Goal: Task Accomplishment & Management: Use online tool/utility

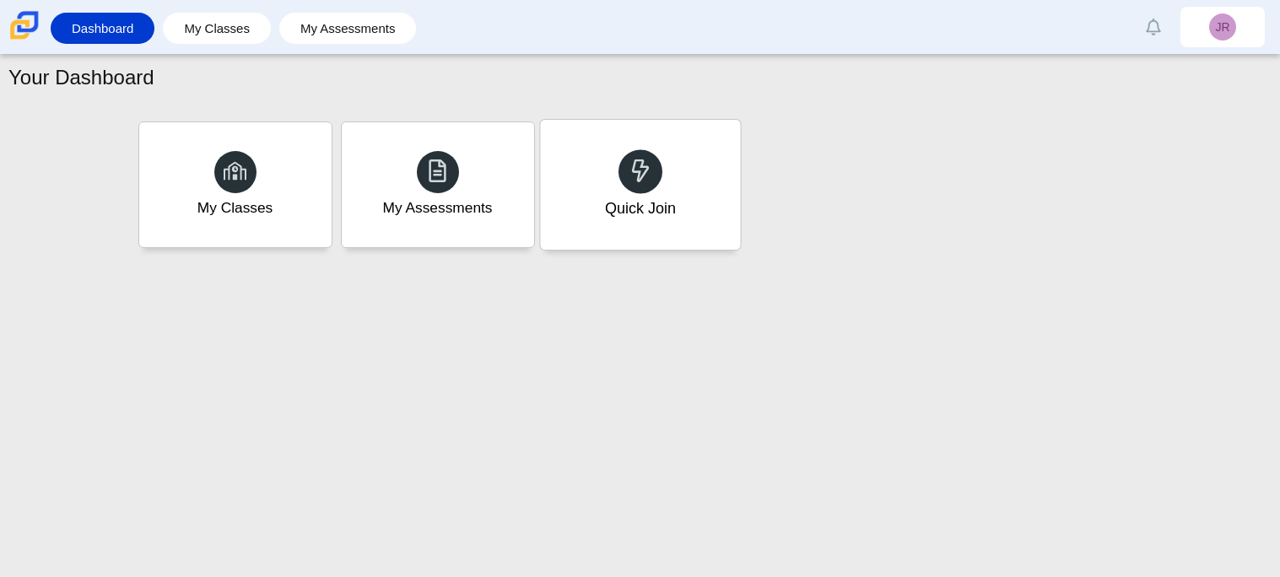
click at [611, 204] on div "Quick Join" at bounding box center [639, 208] width 71 height 22
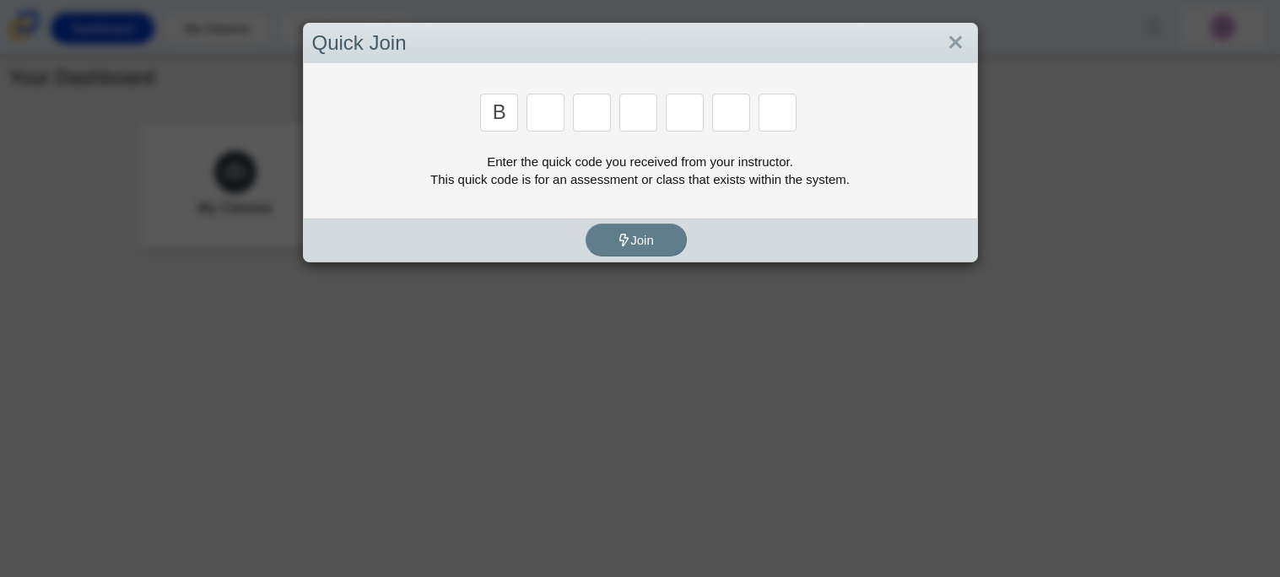
type input "b"
type input "m"
type input "3"
type input "5"
type input "3"
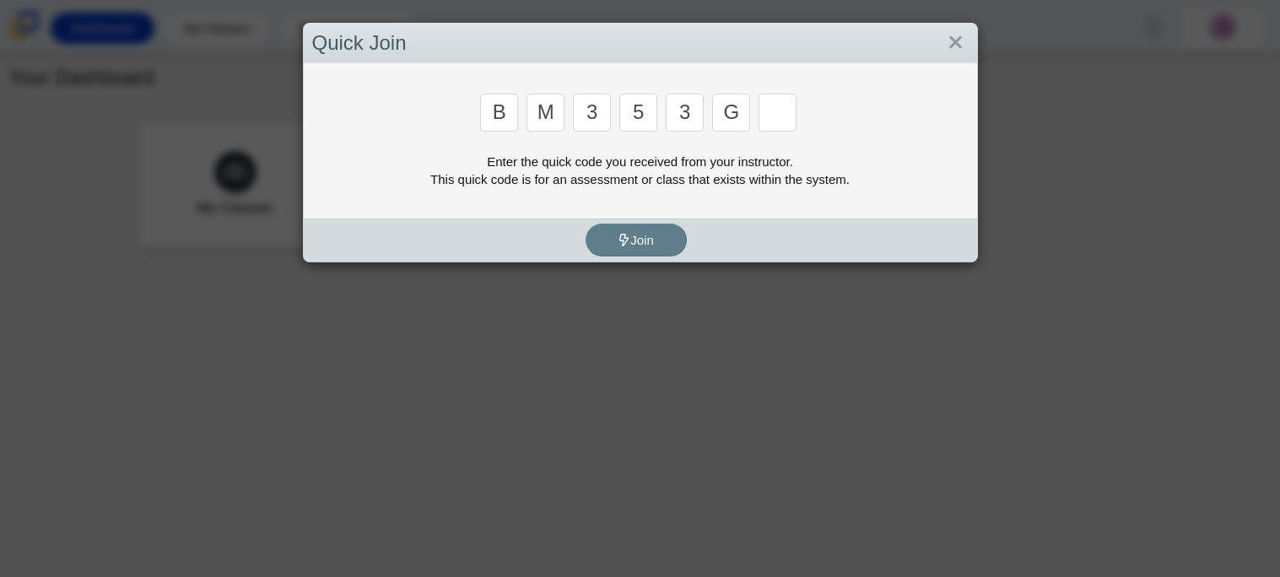
type input "g"
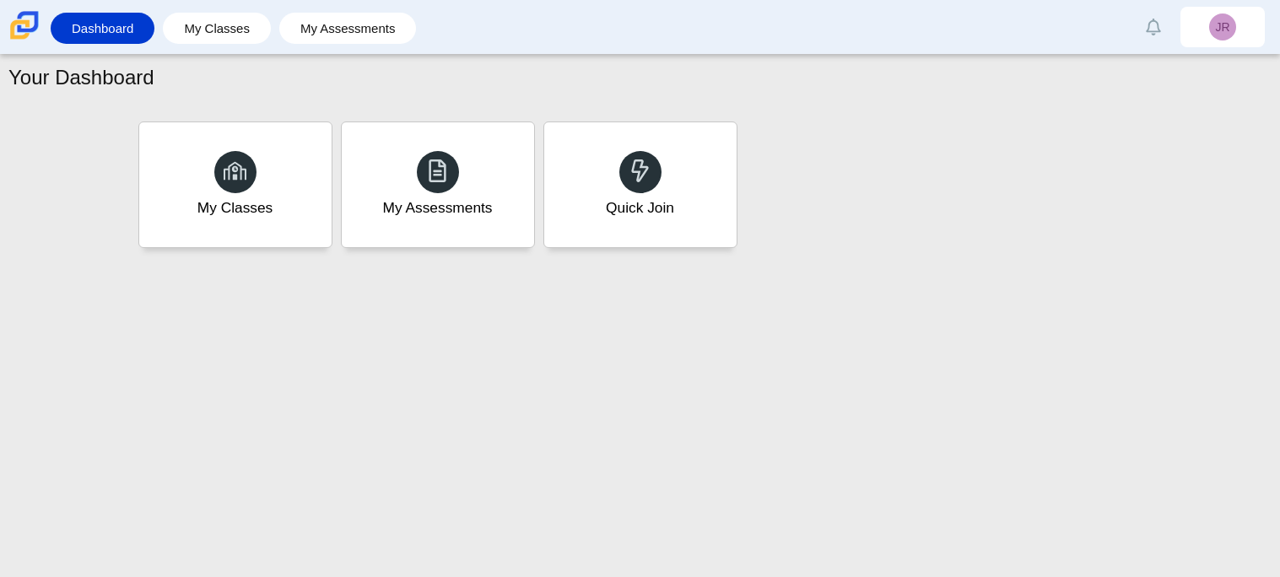
type input "b"
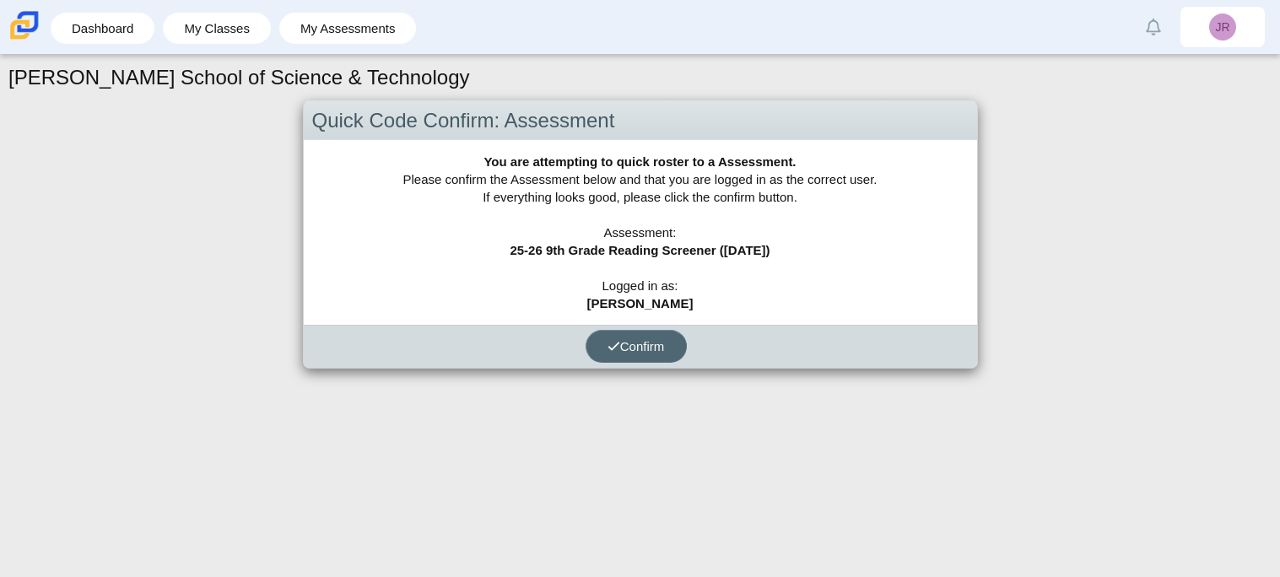
click at [623, 336] on button "Confirm" at bounding box center [636, 346] width 101 height 33
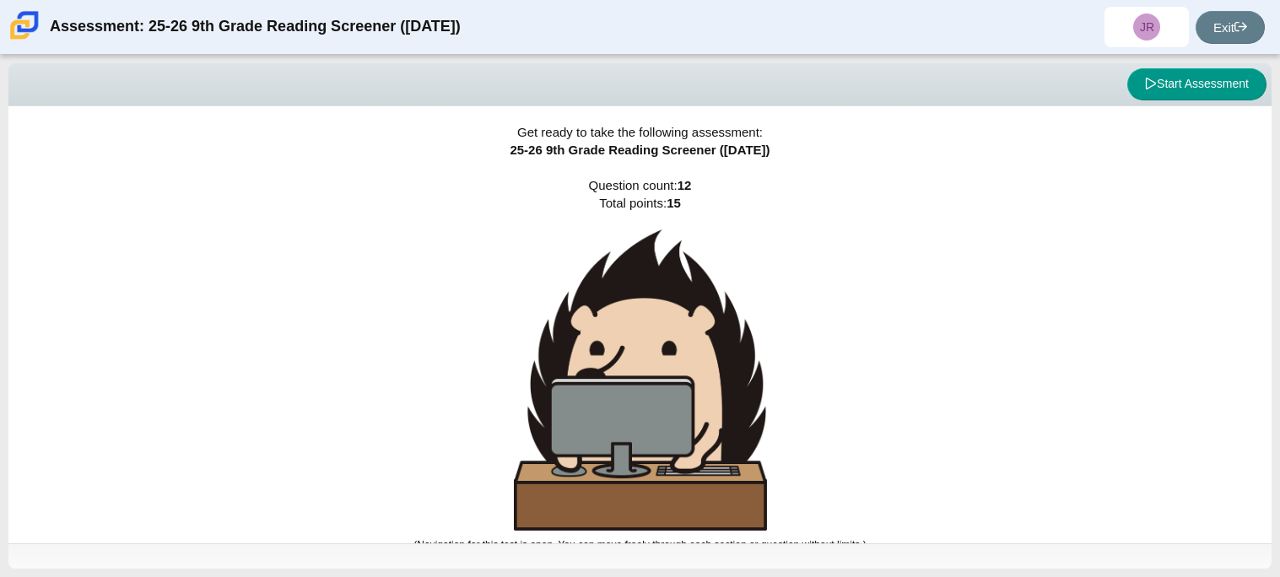
scroll to position [1, 0]
click at [1165, 87] on button "Start Assessment" at bounding box center [1196, 84] width 139 height 32
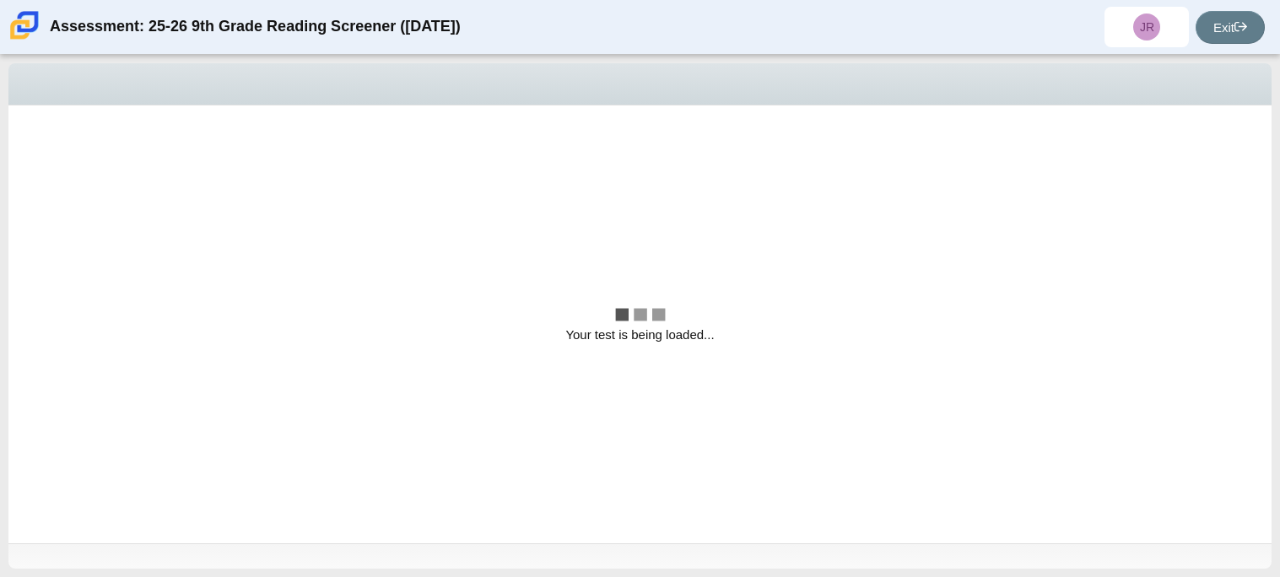
scroll to position [0, 0]
select select "ccc5b315-3c7c-471c-bf90-f22c8299c798"
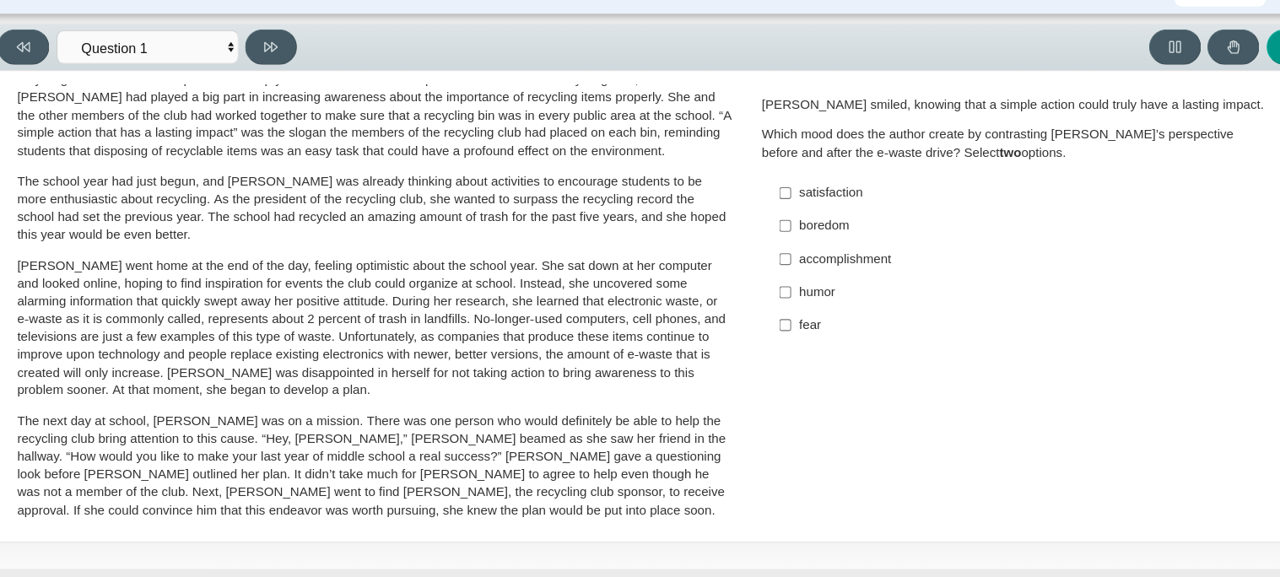
scroll to position [79, 0]
click at [778, 221] on div "satisfaction" at bounding box center [970, 221] width 426 height 17
click at [749, 221] on input "satisfaction satisfaction" at bounding box center [743, 221] width 11 height 30
checkbox input "true"
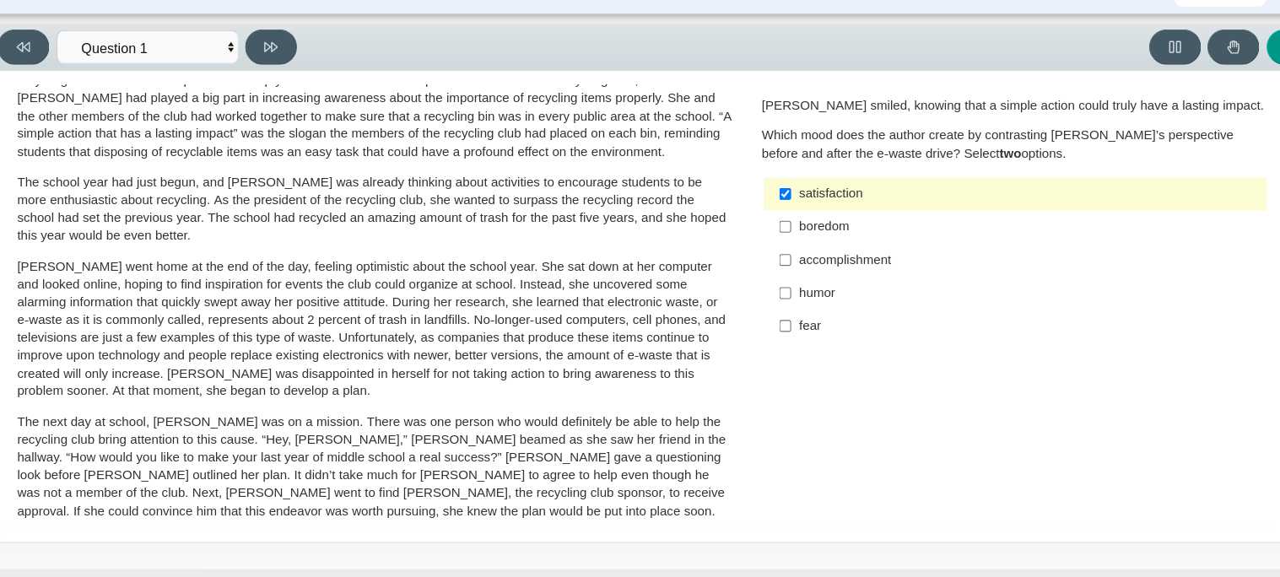
click at [773, 276] on div "accomplishment" at bounding box center [970, 282] width 426 height 17
click at [749, 276] on input "accomplishment accomplishment" at bounding box center [743, 282] width 11 height 30
checkbox input "true"
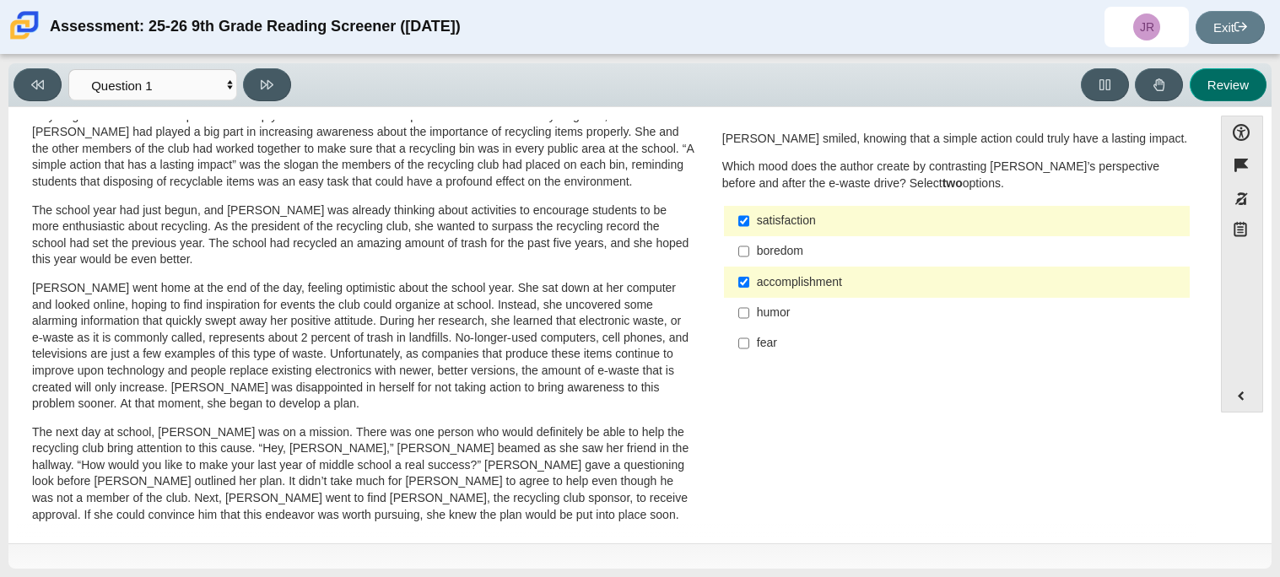
click at [1238, 80] on button "Review" at bounding box center [1228, 84] width 77 height 33
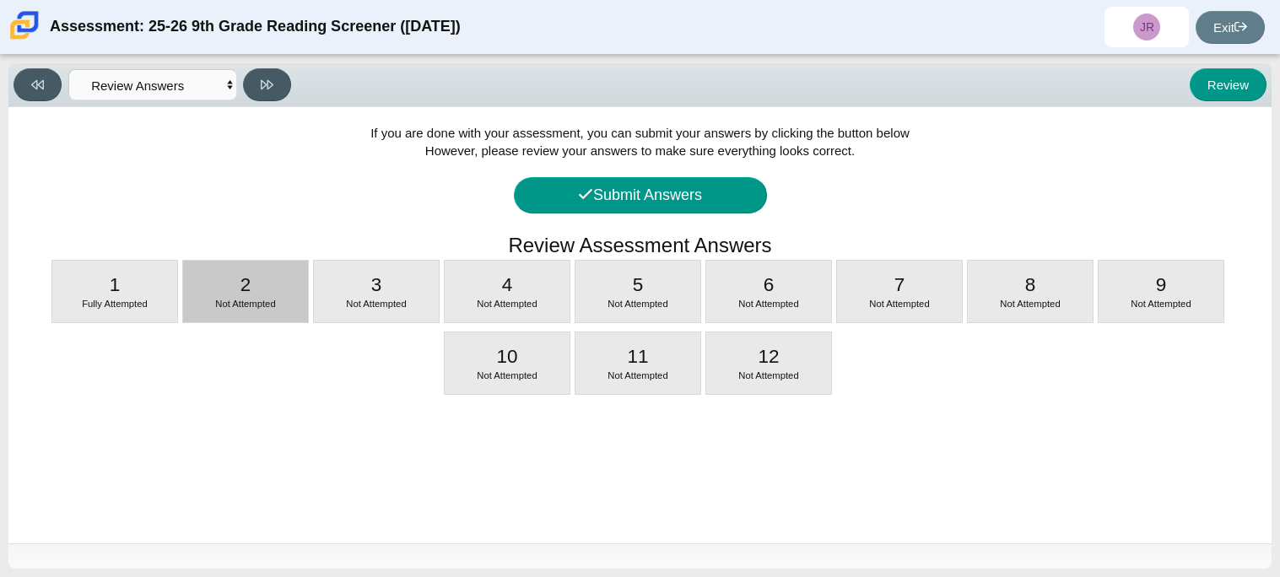
click at [224, 268] on div "2 Not Attempted" at bounding box center [245, 292] width 125 height 62
select select "0ff64528-ffd7-428d-b192-babfaadd44e8"
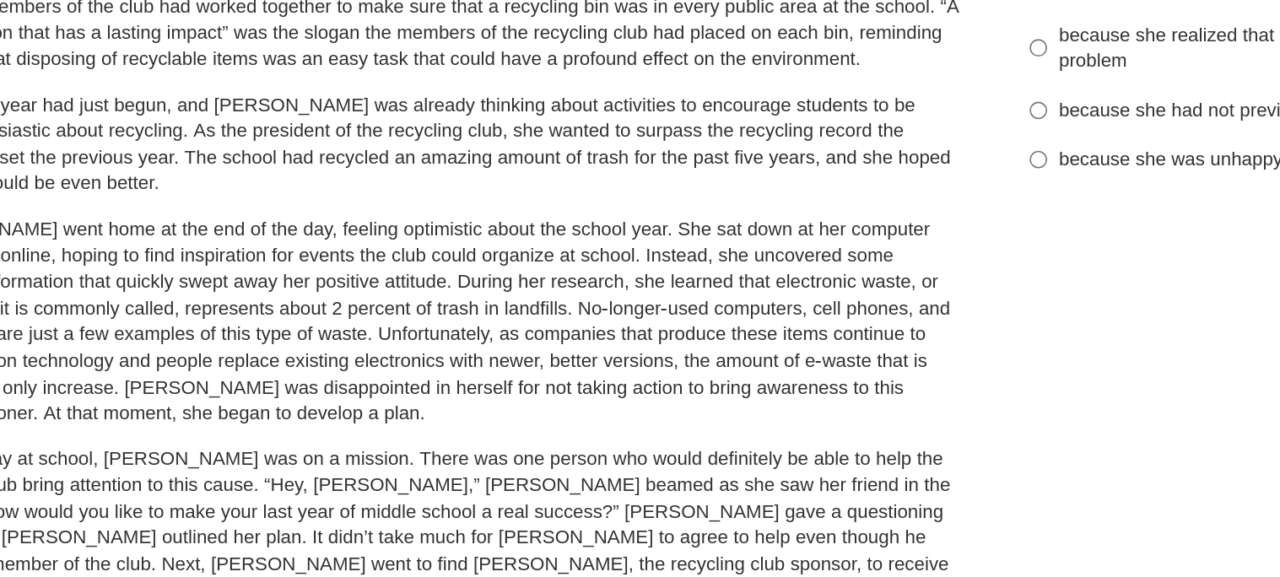
scroll to position [0, 0]
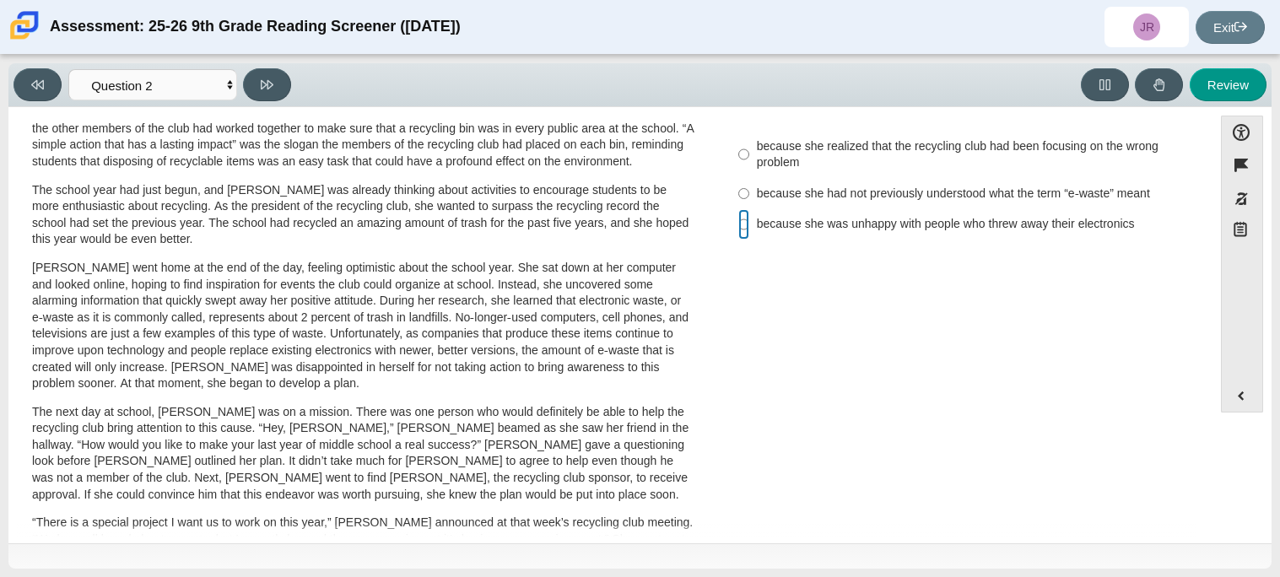
click at [738, 214] on input "because she was unhappy with people who threw away their electronics because sh…" at bounding box center [743, 224] width 11 height 30
radio input "true"
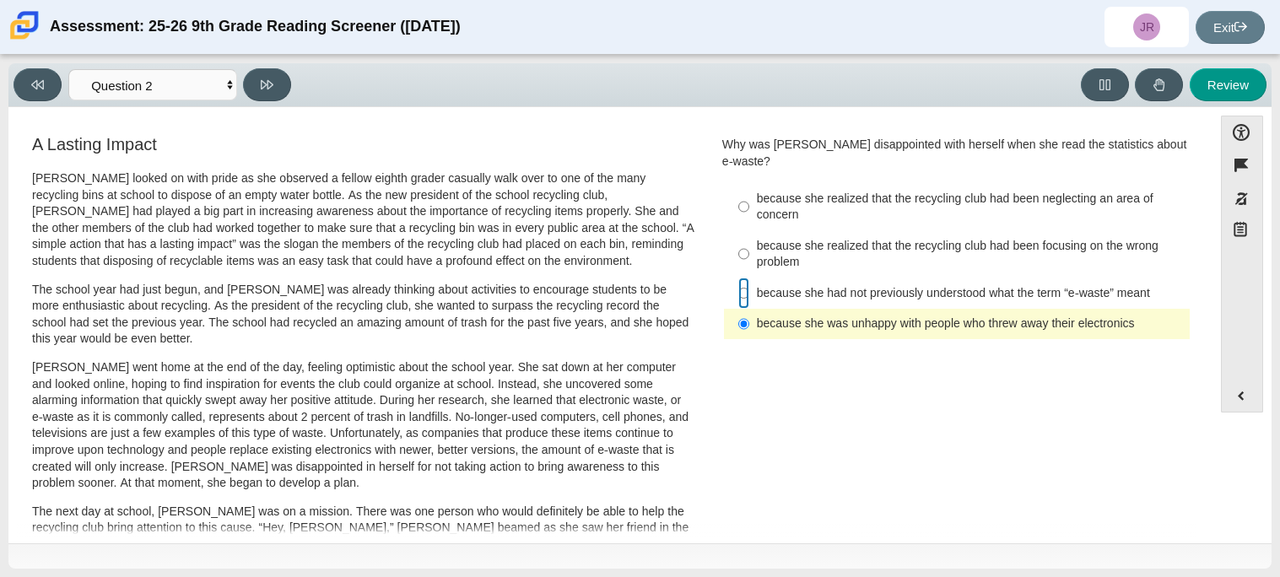
click at [741, 278] on input "because she had not previously understood what the term “e-waste” meant because…" at bounding box center [743, 293] width 11 height 30
radio input "true"
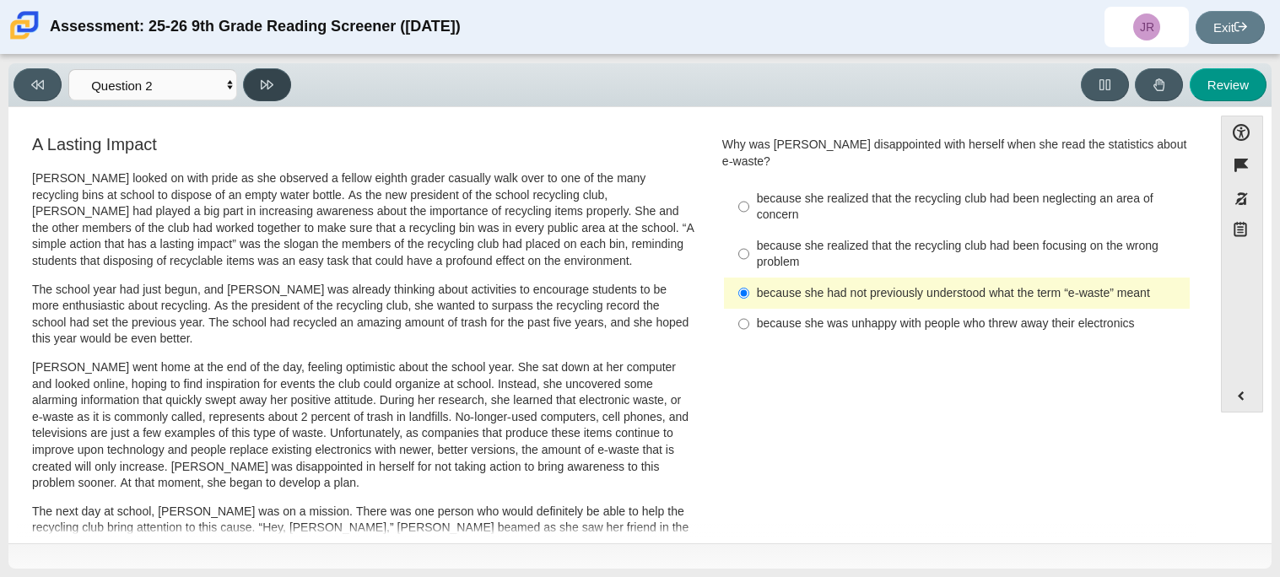
click at [282, 84] on button at bounding box center [267, 84] width 48 height 33
select select "7ce3d843-6974-4858-901c-1ff39630e843"
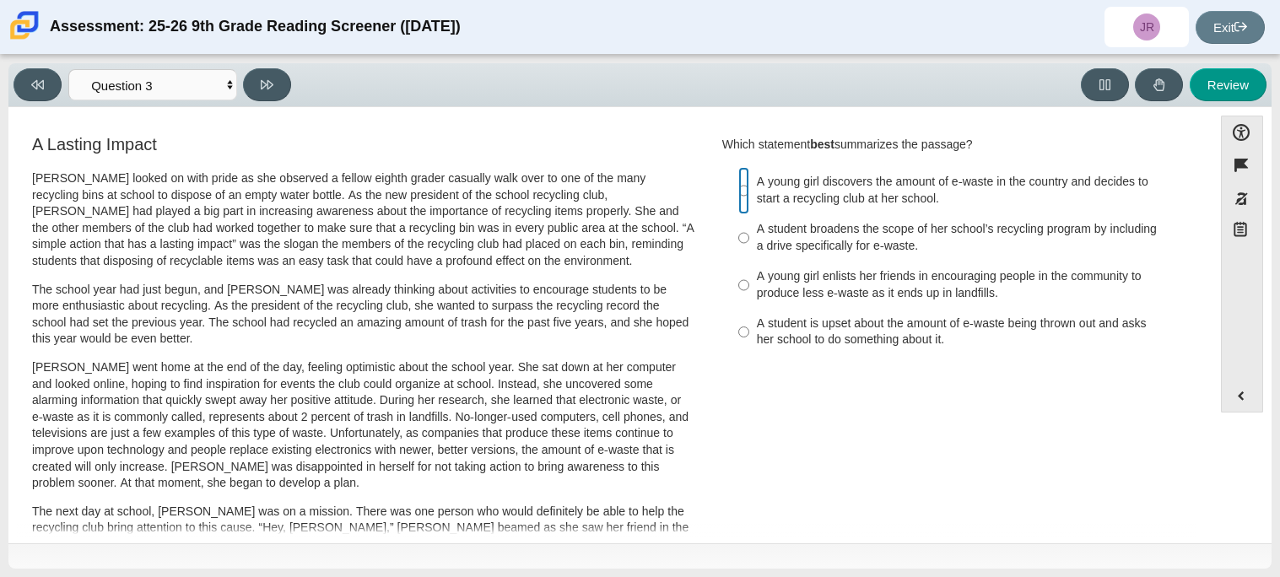
click at [738, 192] on input "A young girl discovers the amount of e-waste in the country and decides to star…" at bounding box center [743, 190] width 11 height 47
radio input "true"
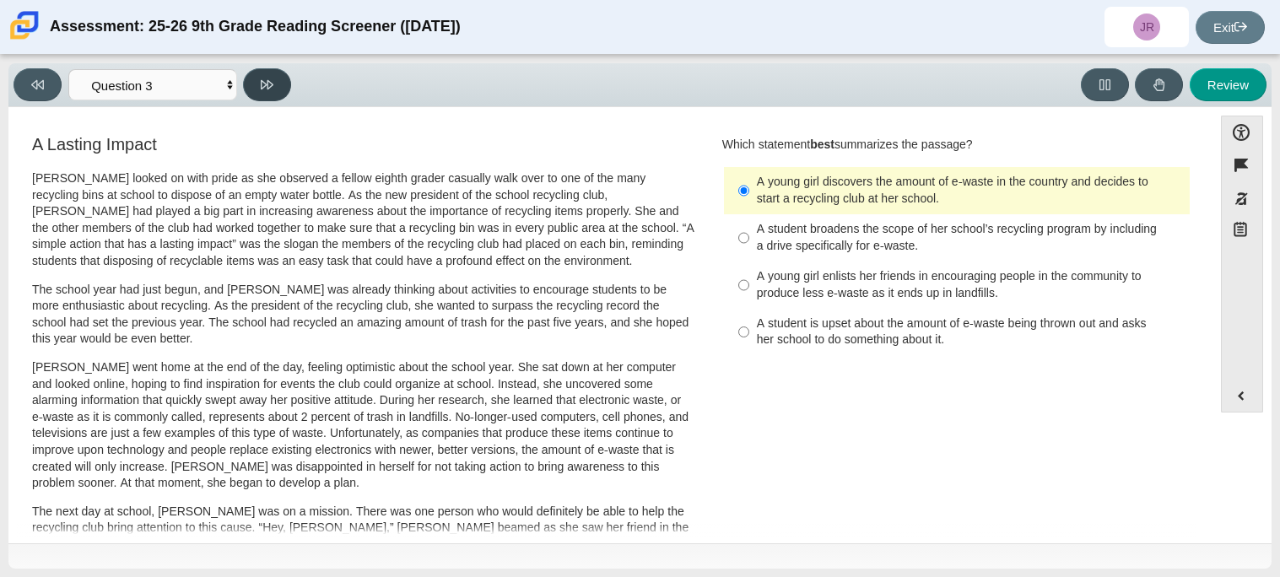
click at [256, 92] on button at bounding box center [267, 84] width 48 height 33
select select "ca9ea0f1-49c5-4bd1-83b0-472c18652b42"
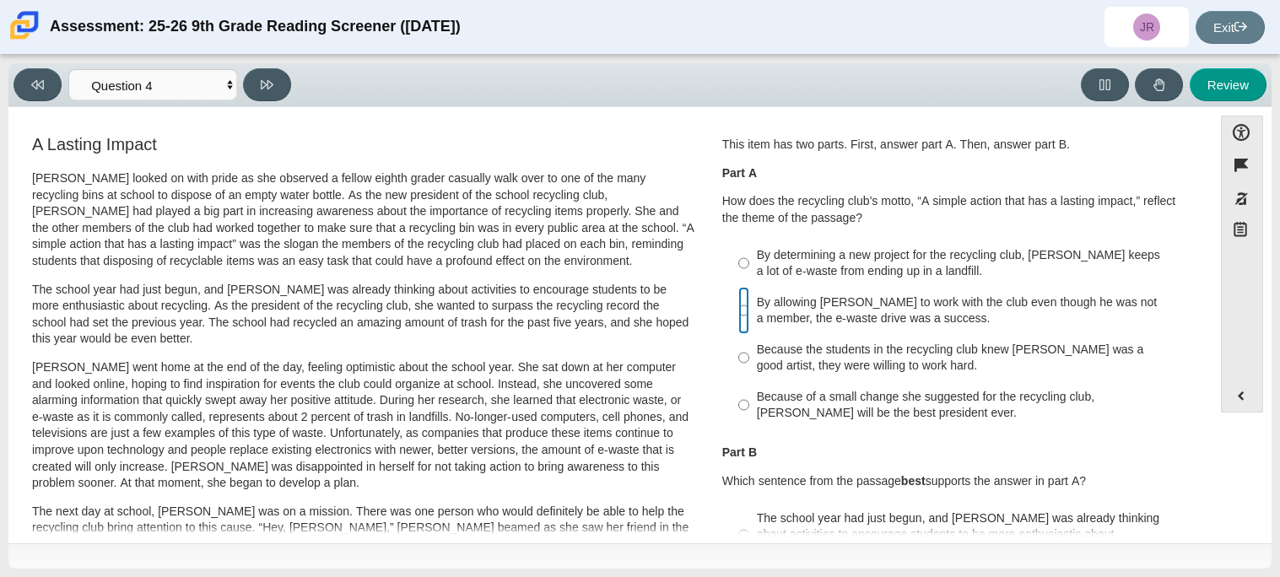
click at [742, 314] on input "By allowing [PERSON_NAME] to work with the club even though he was not a member…" at bounding box center [743, 310] width 11 height 47
radio input "true"
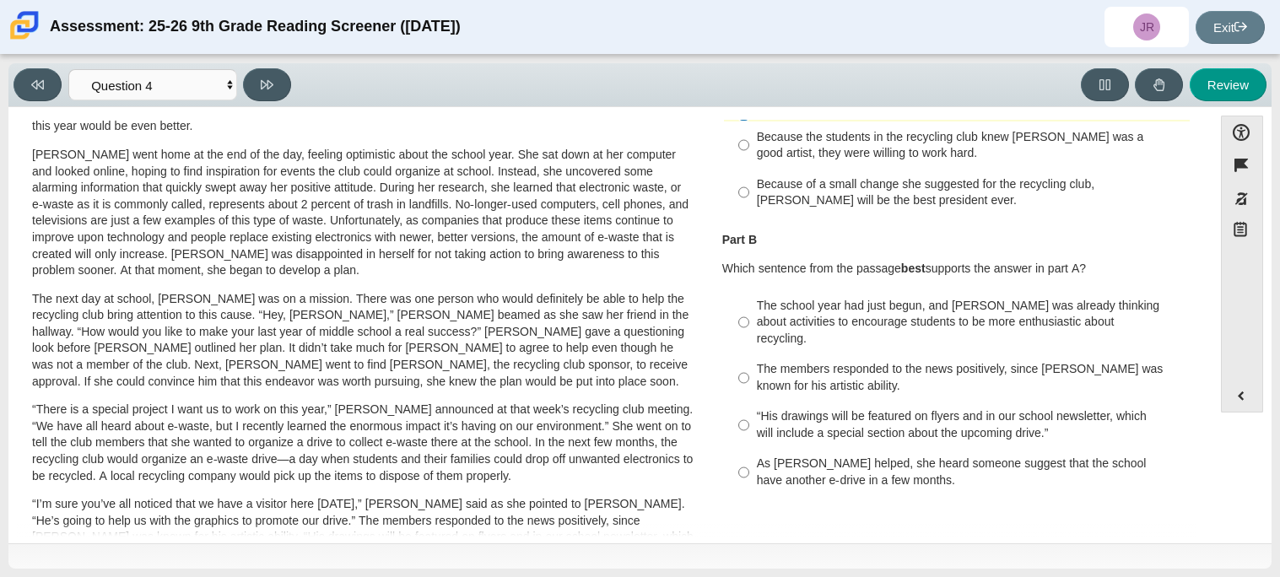
scroll to position [214, 0]
click at [798, 365] on div "The members responded to the news positively, since [PERSON_NAME] was known for…" at bounding box center [970, 376] width 426 height 33
click at [749, 365] on input "The members responded to the news positively, since [PERSON_NAME] was known for…" at bounding box center [743, 377] width 11 height 47
radio input "true"
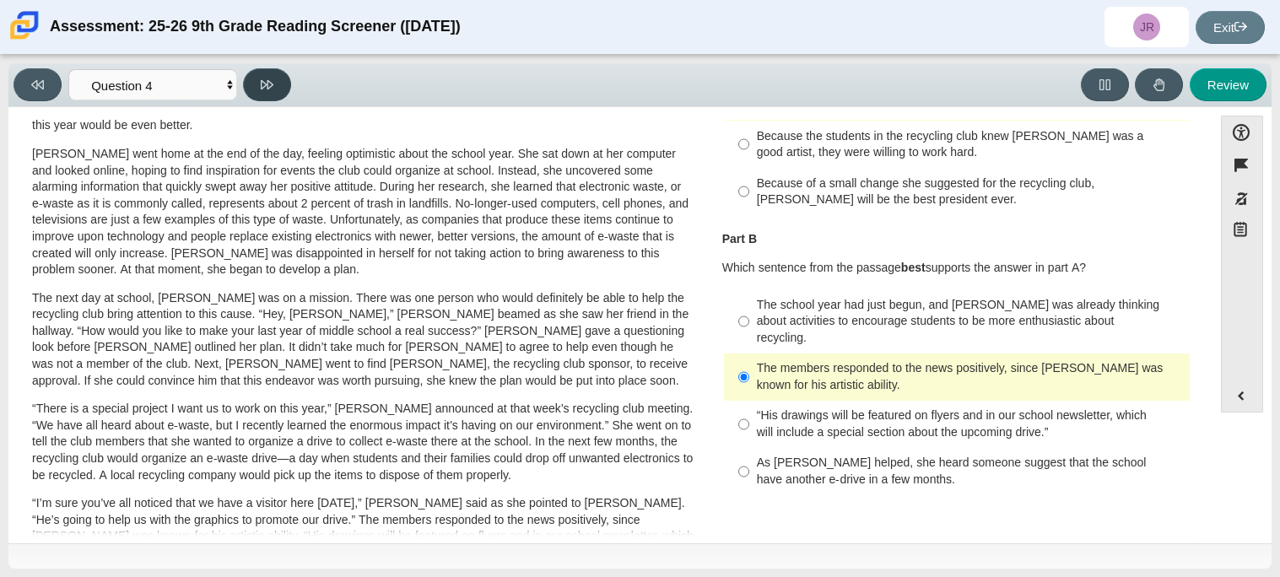
click at [271, 95] on button at bounding box center [267, 84] width 48 height 33
select select "e41f1a79-e29f-4095-8030-a53364015bed"
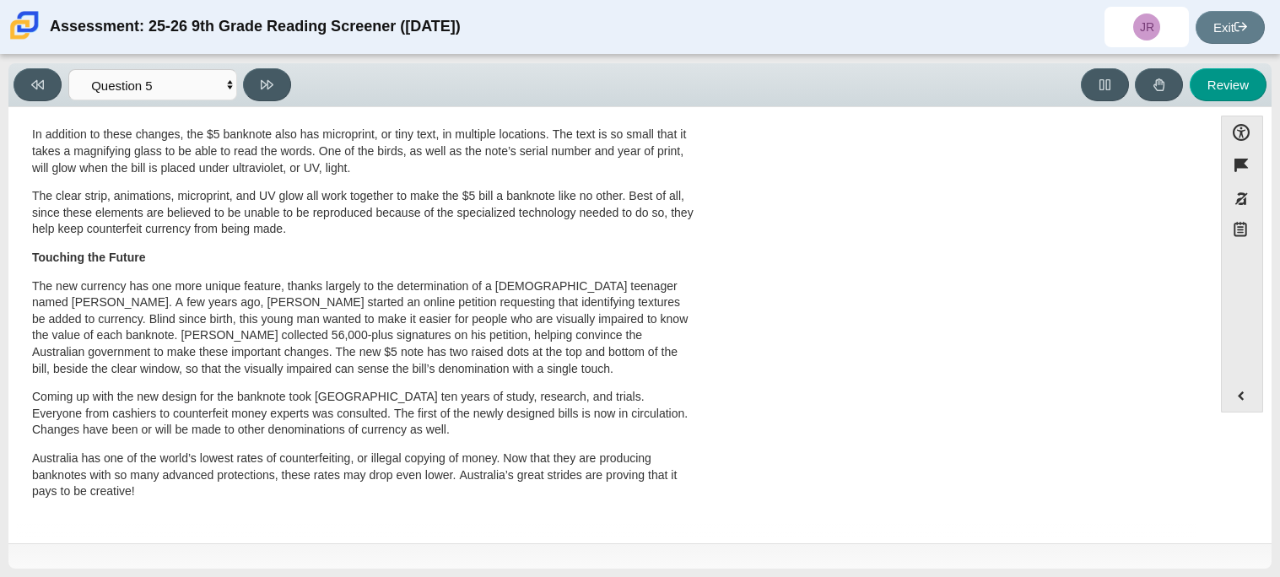
scroll to position [0, 0]
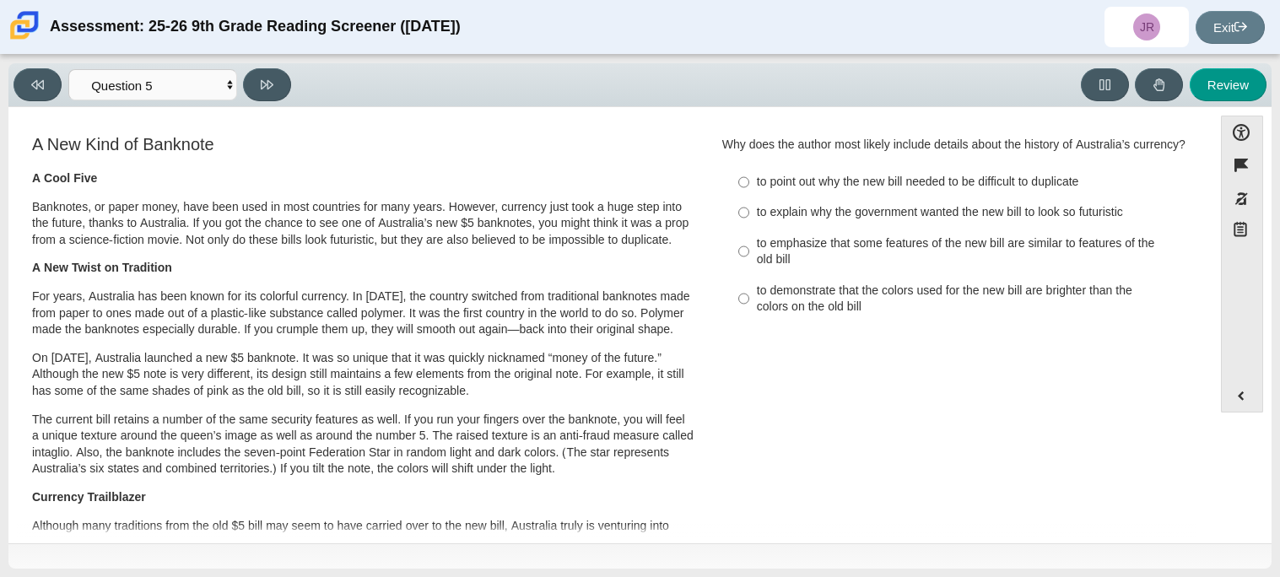
click at [765, 243] on div "to emphasize that some features of the new bill are similar to features of the …" at bounding box center [970, 251] width 426 height 33
click at [749, 243] on input "to emphasize that some features of the new bill are similar to features of the …" at bounding box center [743, 251] width 11 height 47
radio input "true"
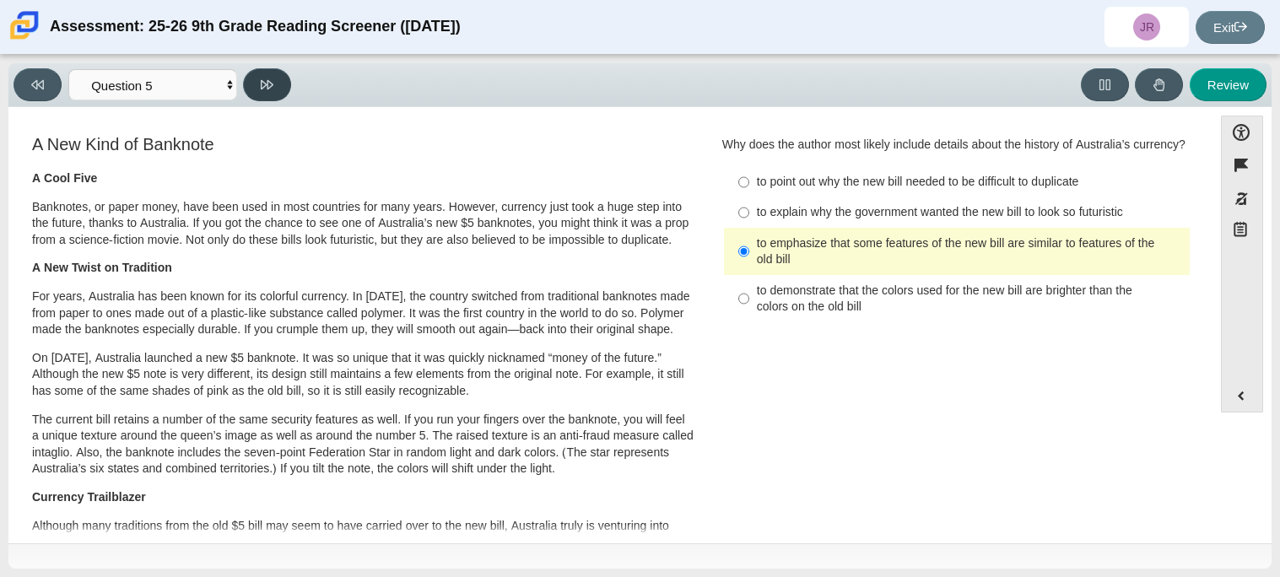
click at [257, 84] on button at bounding box center [267, 84] width 48 height 33
select select "69146e31-7b3d-4a3e-9ce6-f30c24342ae0"
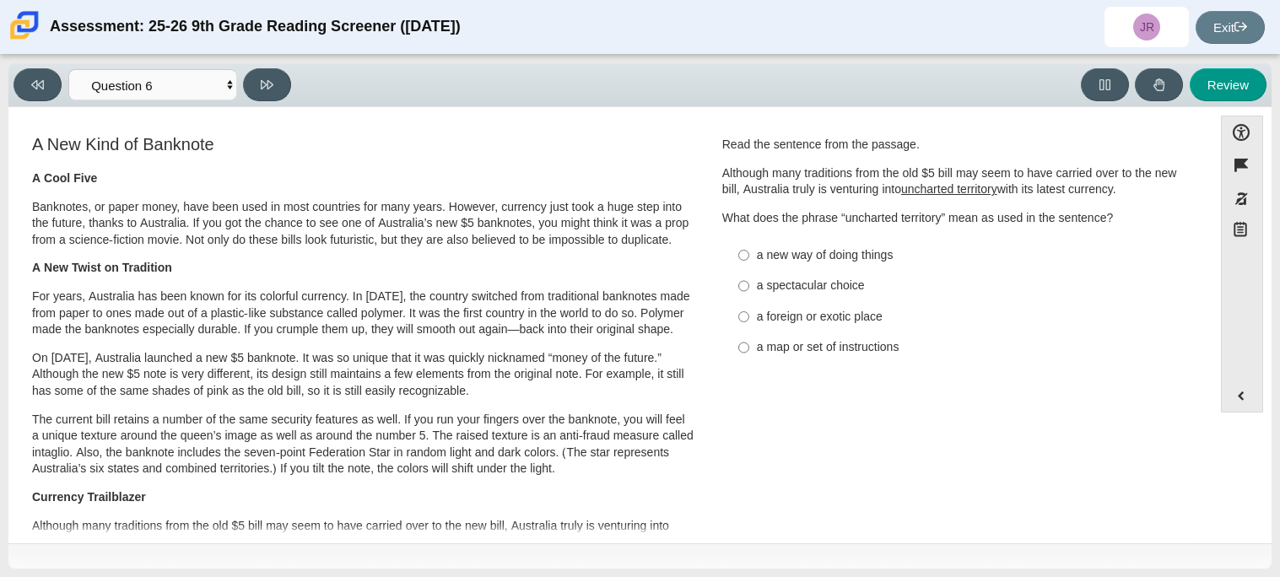
click at [918, 193] on u "uncharted territory" at bounding box center [949, 188] width 96 height 15
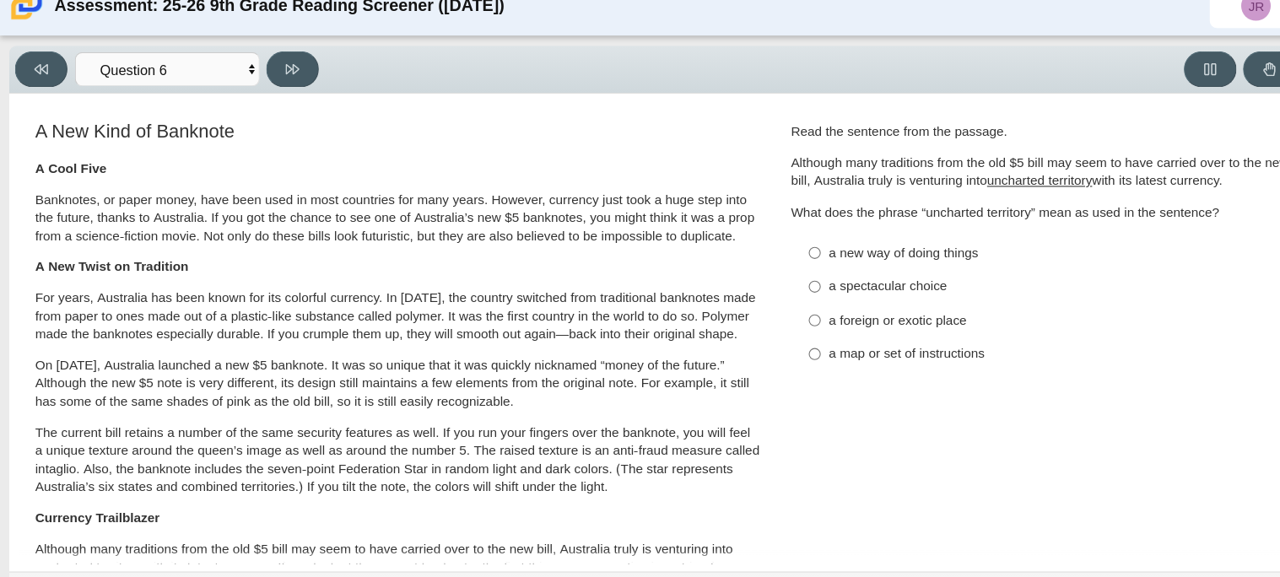
scroll to position [3, 0]
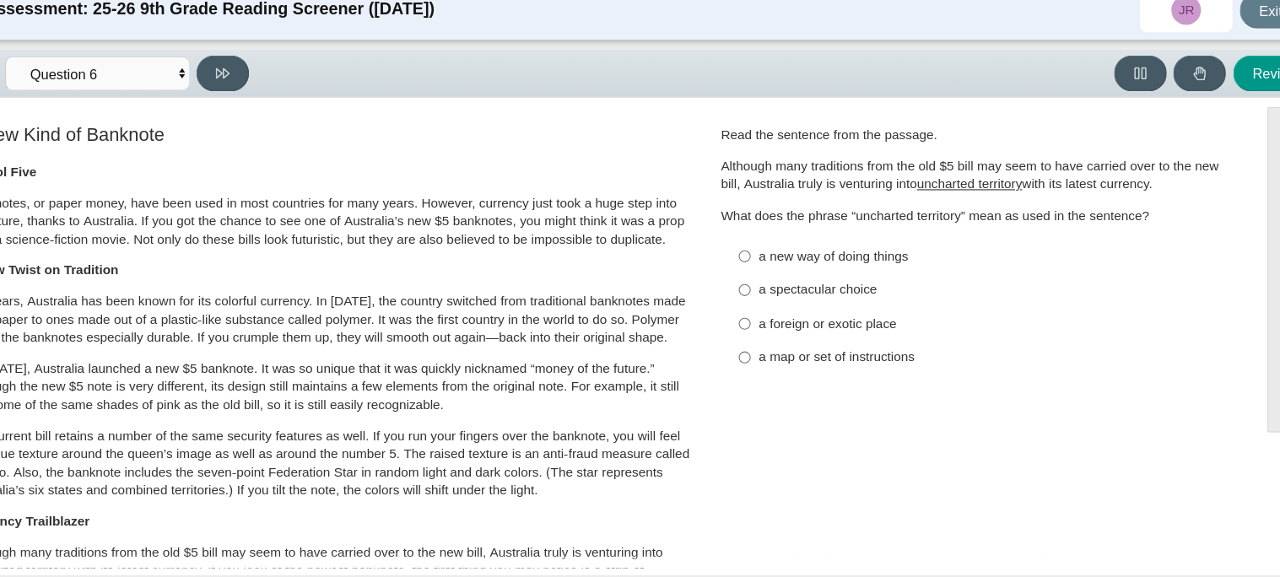
click at [804, 260] on label "a new way of doing things a new way of doing things" at bounding box center [958, 251] width 463 height 30
click at [749, 260] on input "a new way of doing things a new way of doing things" at bounding box center [743, 251] width 11 height 30
radio input "true"
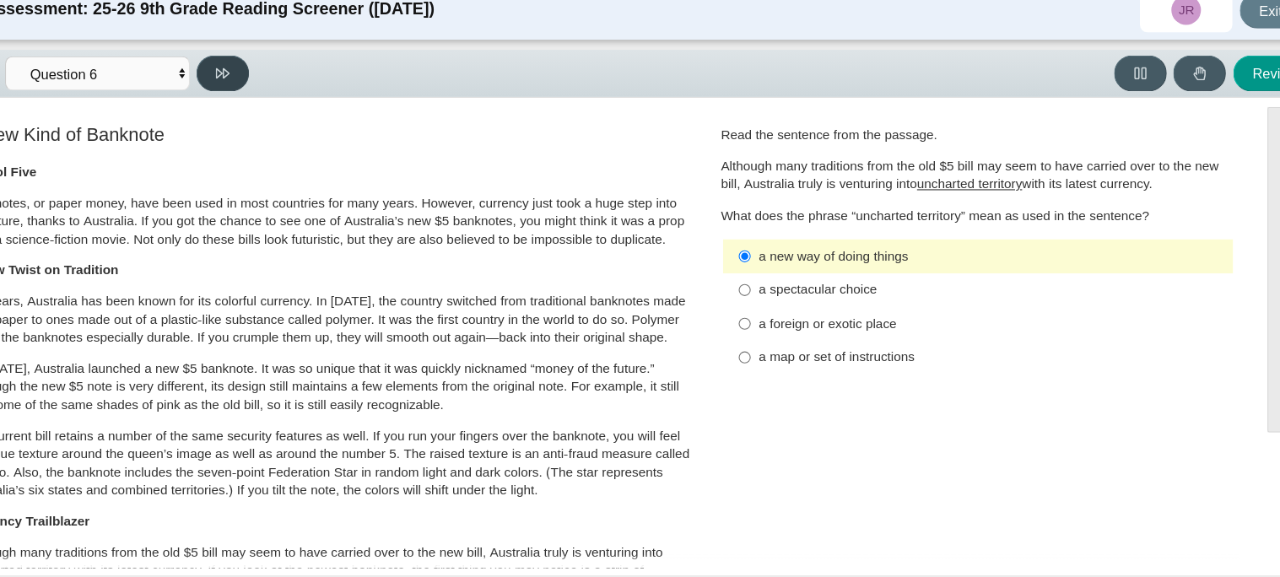
click at [266, 74] on button at bounding box center [267, 84] width 48 height 33
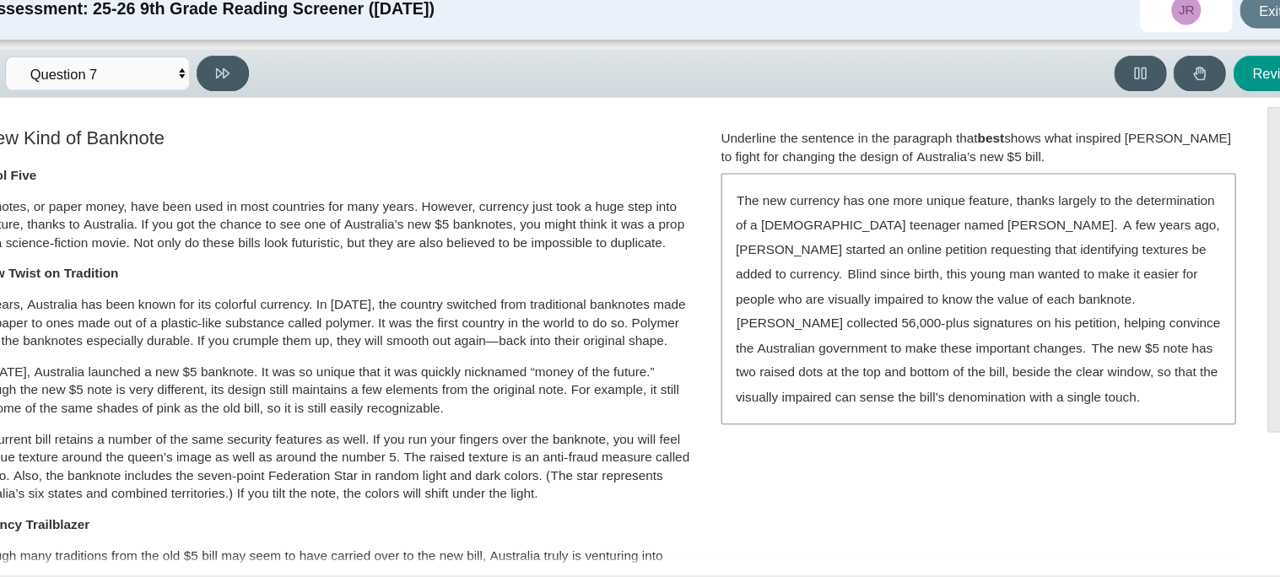
scroll to position [0, 0]
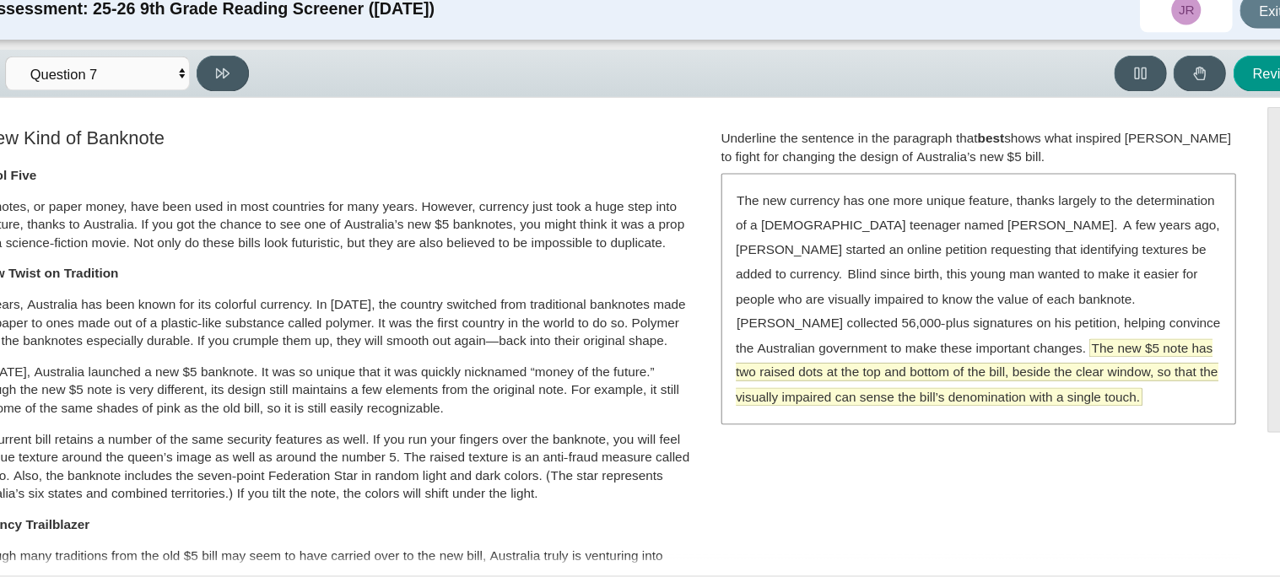
click at [863, 340] on span "The new $5 note has two raised dots at the top and bottom of the bill, beside t…" at bounding box center [956, 358] width 441 height 60
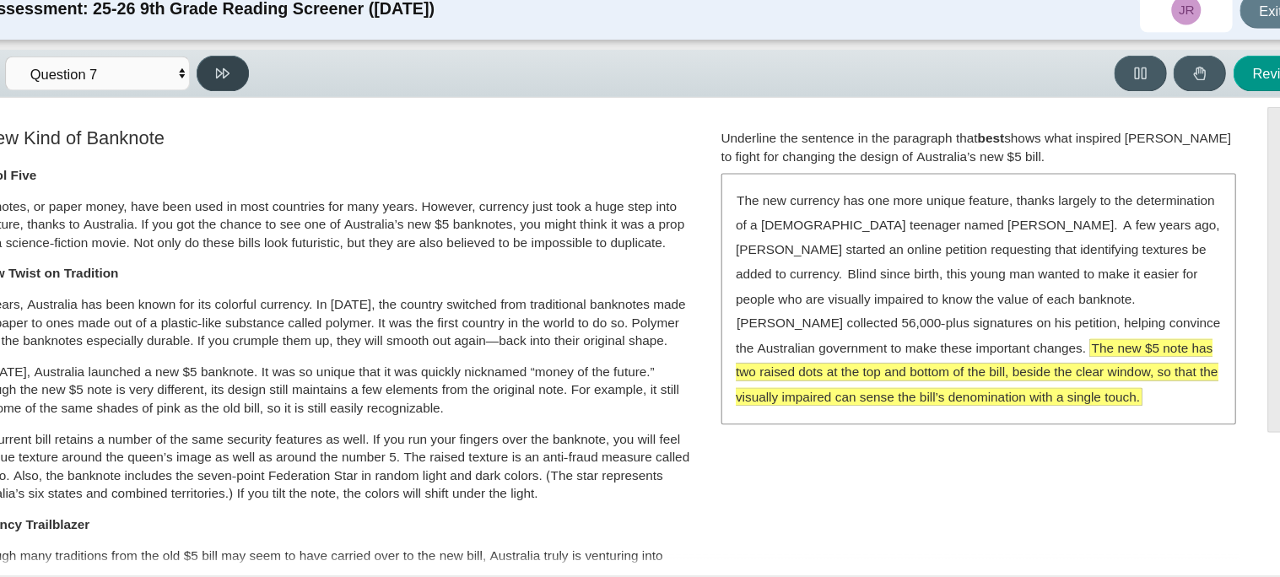
click at [275, 85] on button at bounding box center [267, 84] width 48 height 33
select select "ea8338c2-a6a3-418e-a305-2b963b54a290"
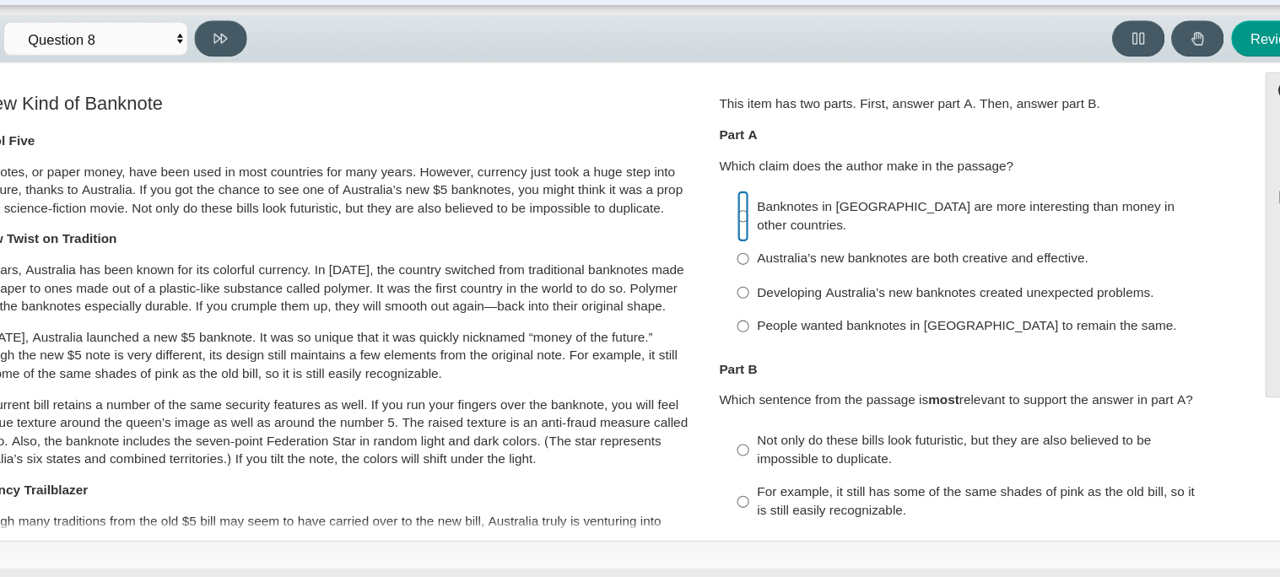
click at [738, 237] on input "Banknotes in [GEOGRAPHIC_DATA] are more interesting than money in other countri…" at bounding box center [743, 247] width 11 height 47
radio input "true"
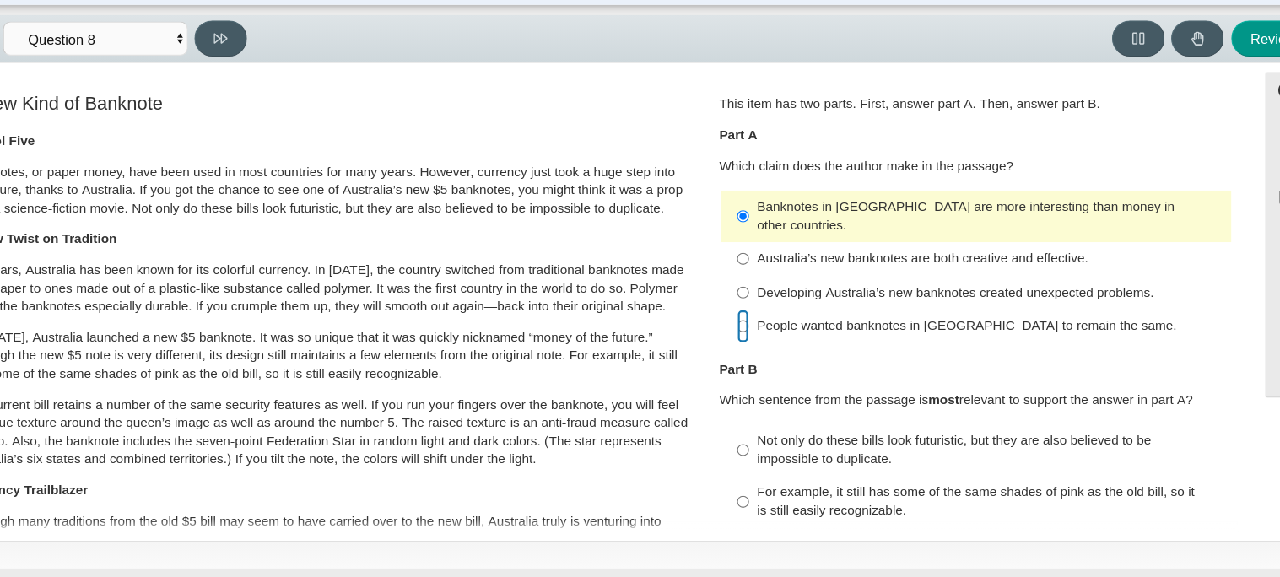
click at [742, 333] on input "People wanted banknotes in [GEOGRAPHIC_DATA] to remain the same. People wanted …" at bounding box center [743, 348] width 11 height 30
radio input "true"
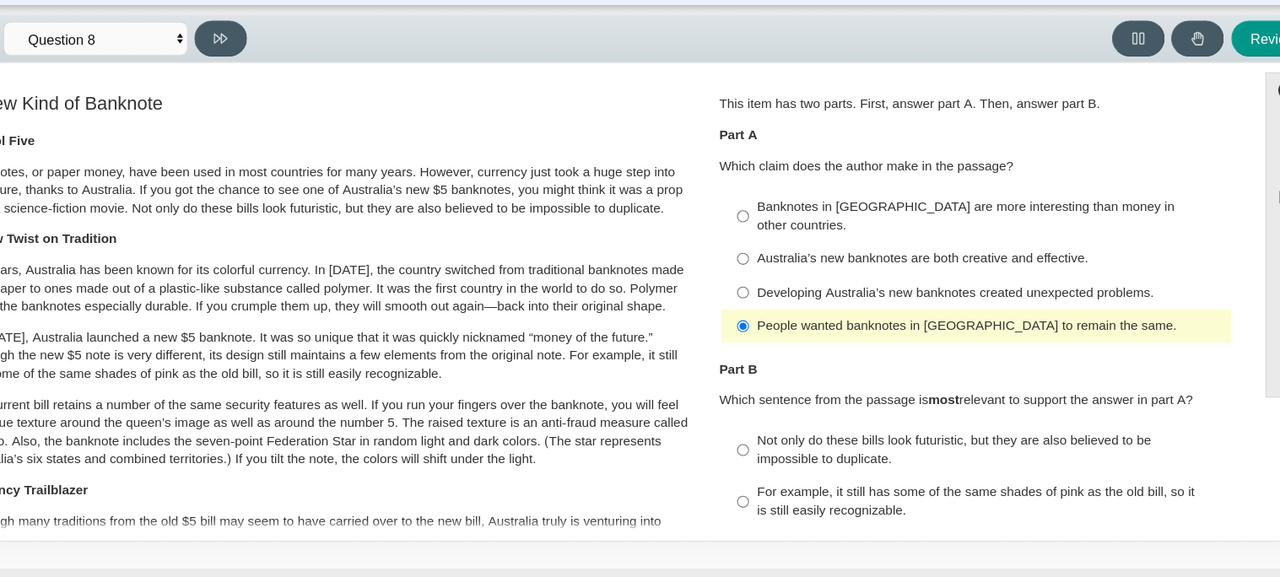
click at [757, 309] on div "Developing Australia’s new banknotes created unexpected problems." at bounding box center [970, 317] width 426 height 17
click at [749, 301] on input "Developing Australia’s new banknotes created unexpected problems. Developing Au…" at bounding box center [743, 316] width 11 height 30
radio input "true"
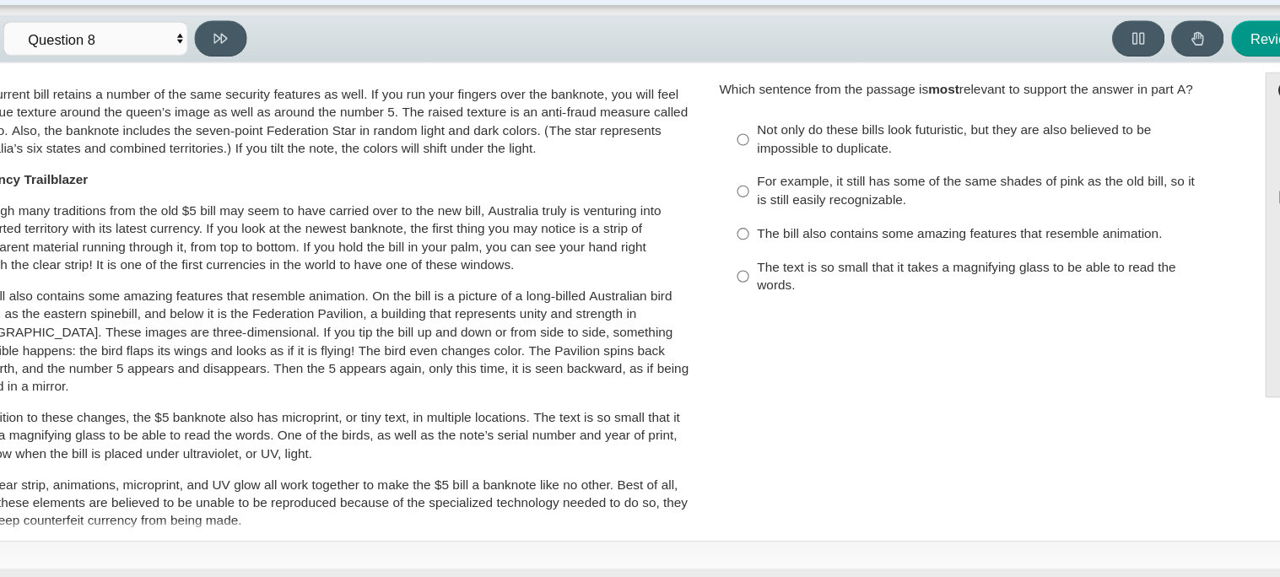
scroll to position [285, 0]
click at [738, 213] on input "For example, it still has some of the same shades of pink as the old bill, so i…" at bounding box center [743, 222] width 11 height 47
radio input "true"
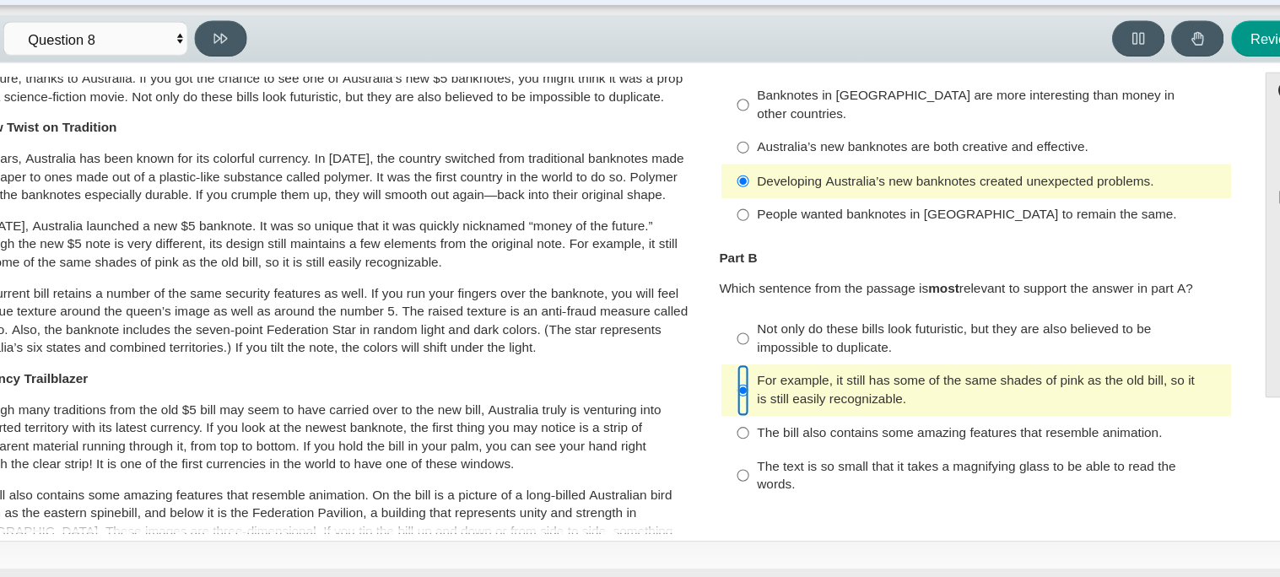
scroll to position [0, 0]
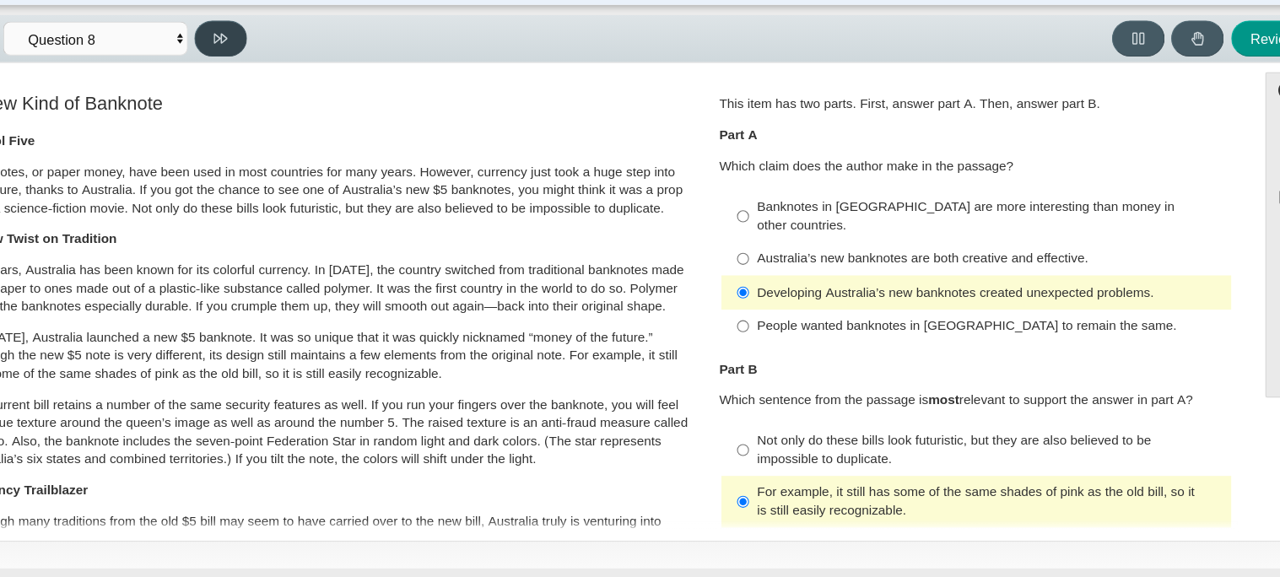
click at [269, 78] on icon at bounding box center [267, 84] width 13 height 13
select select "89f058d6-b15c-4ef5-a4b3-fdaffb8868b6"
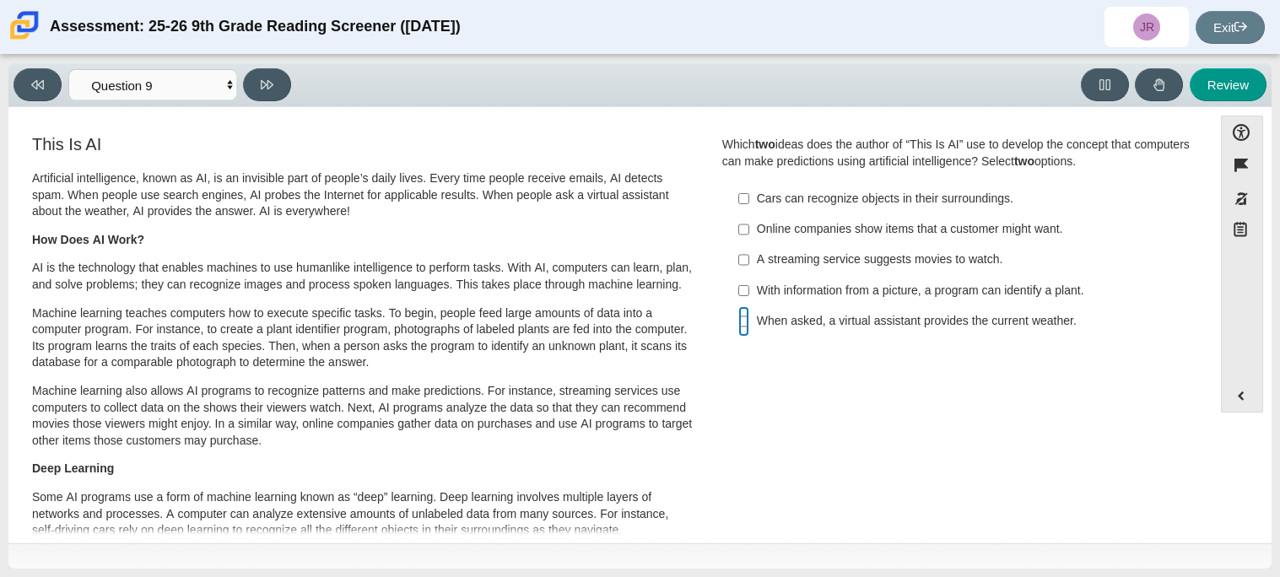
click at [738, 322] on input "When asked, a virtual assistant provides the current weather. When asked, a vir…" at bounding box center [743, 321] width 11 height 30
checkbox input "true"
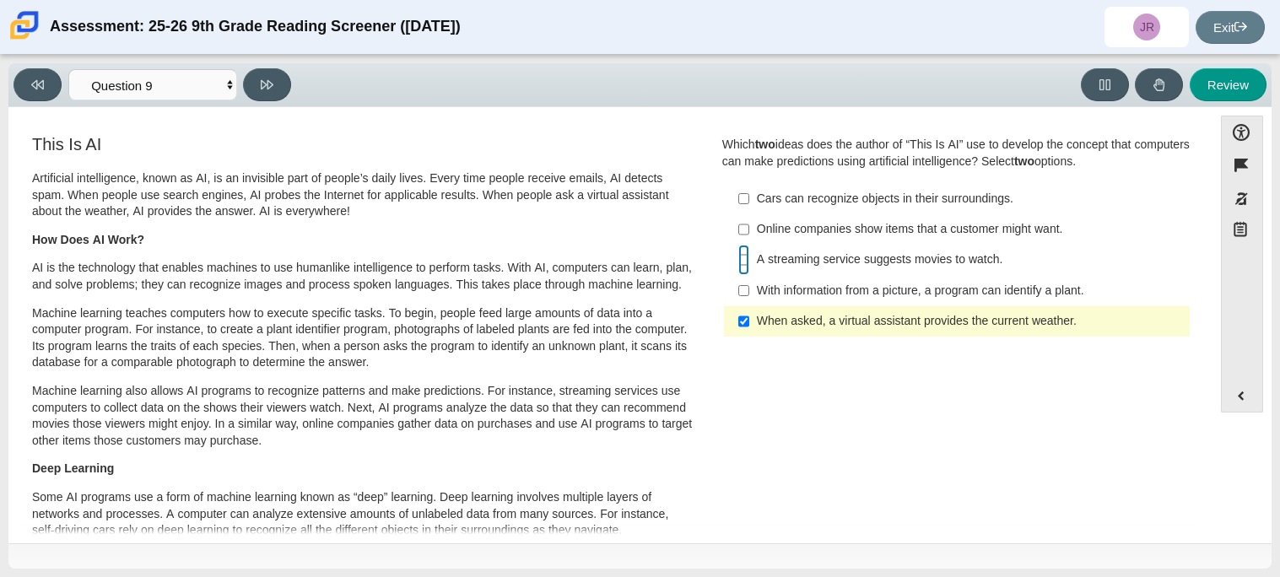
click at [740, 262] on input "A streaming service suggests movies to watch. A streaming service suggests movi…" at bounding box center [743, 260] width 11 height 30
checkbox input "true"
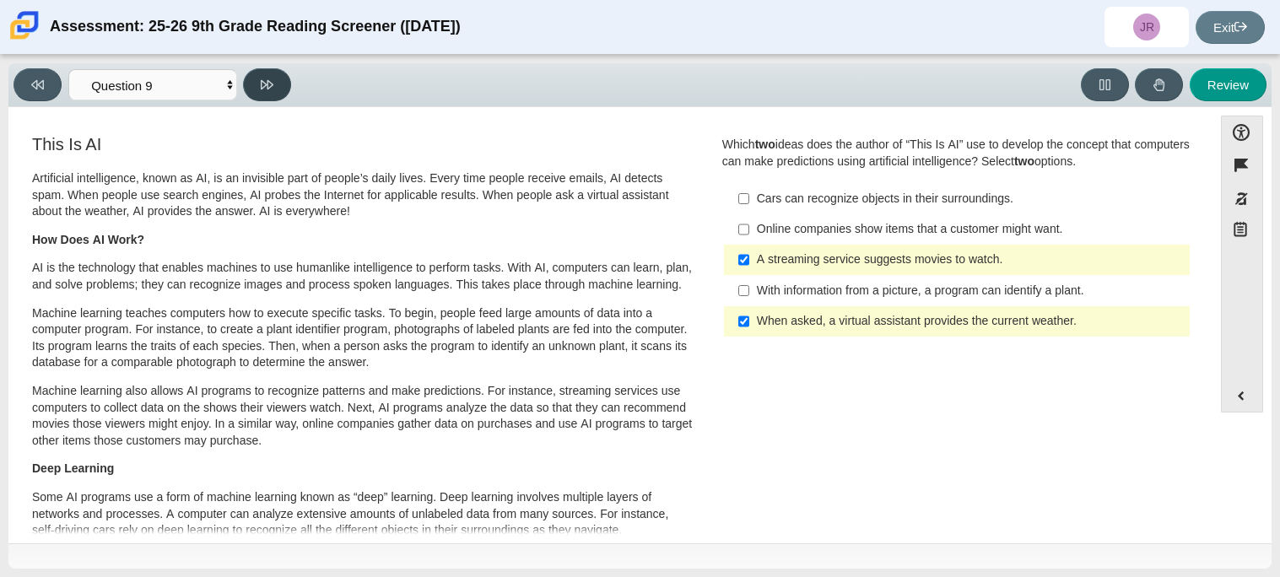
click at [254, 69] on button at bounding box center [267, 84] width 48 height 33
select select "cdf3c14e-a918-44d1-9b63-3db0fa81641e"
